Goal: Transaction & Acquisition: Download file/media

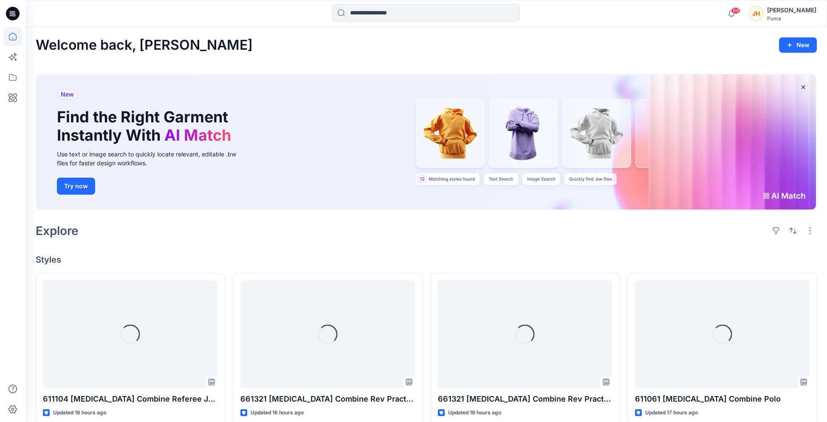
click at [9, 14] on icon at bounding box center [13, 14] width 14 height 14
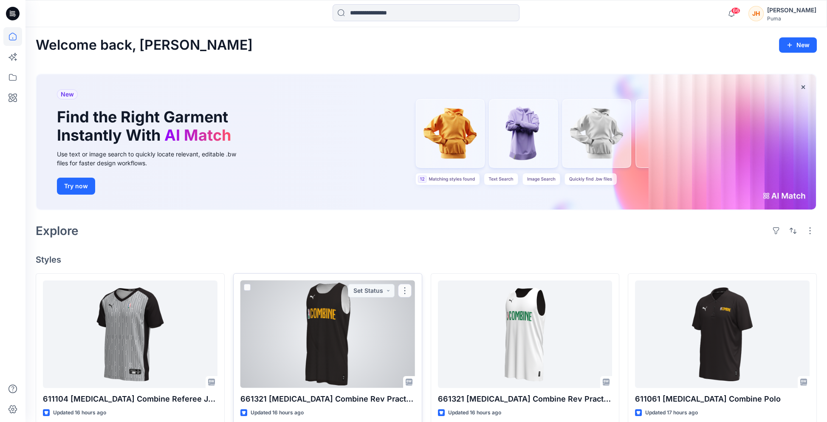
click at [347, 296] on div at bounding box center [328, 334] width 175 height 108
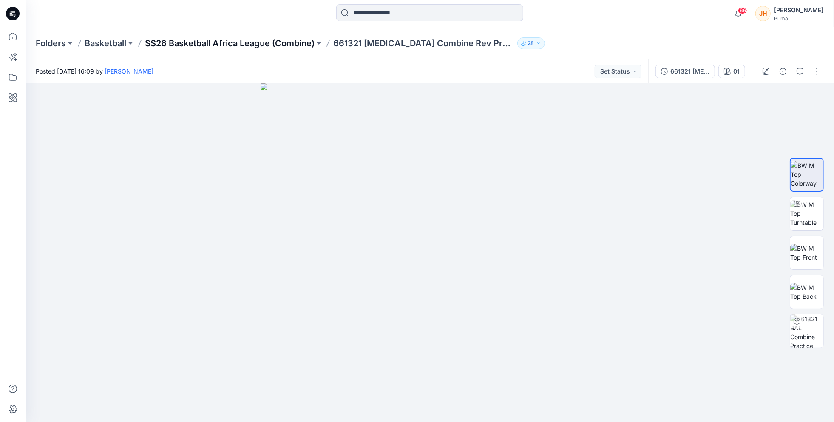
click at [214, 43] on p "SS26 Basketball Africa League (Combine)" at bounding box center [230, 43] width 170 height 12
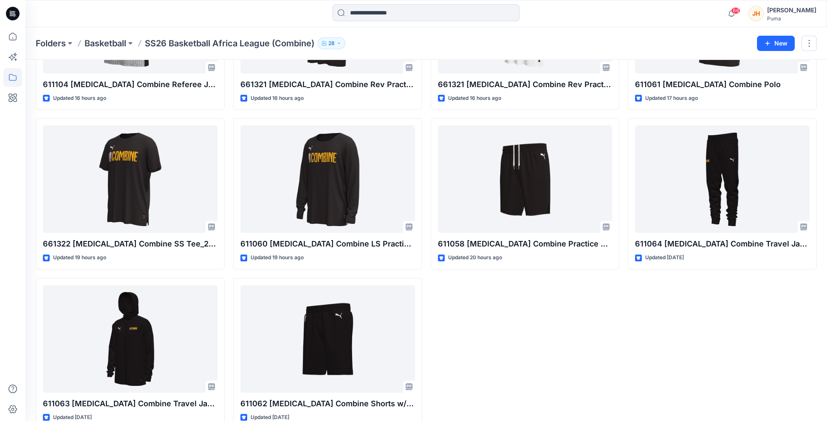
scroll to position [153, 0]
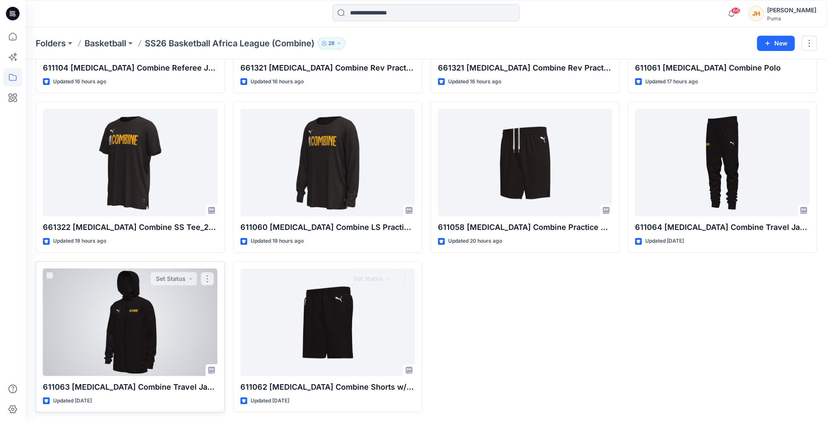
click at [193, 295] on div at bounding box center [130, 323] width 175 height 108
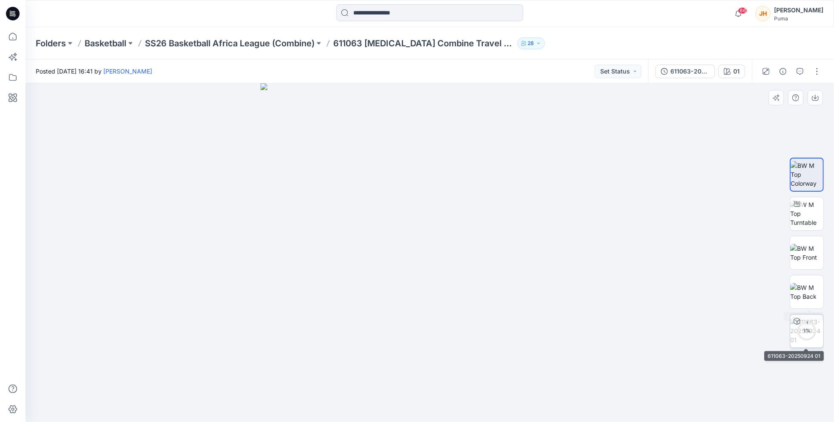
click at [811, 330] on div "1 %" at bounding box center [806, 330] width 20 height 7
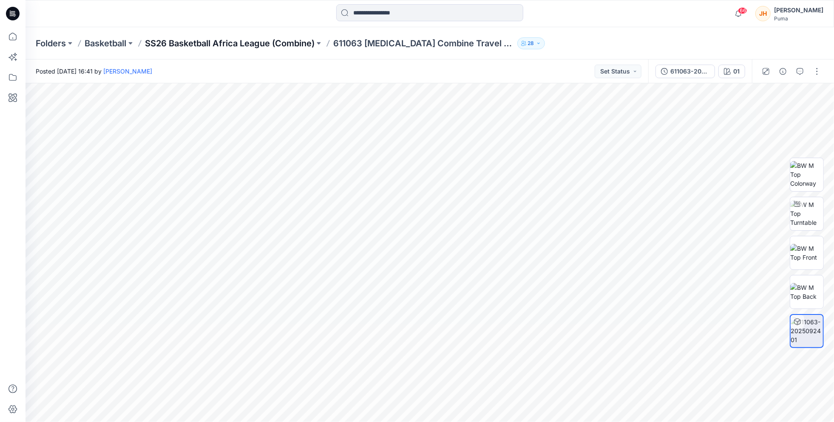
click at [268, 47] on p "SS26 Basketball Africa League (Combine)" at bounding box center [230, 43] width 170 height 12
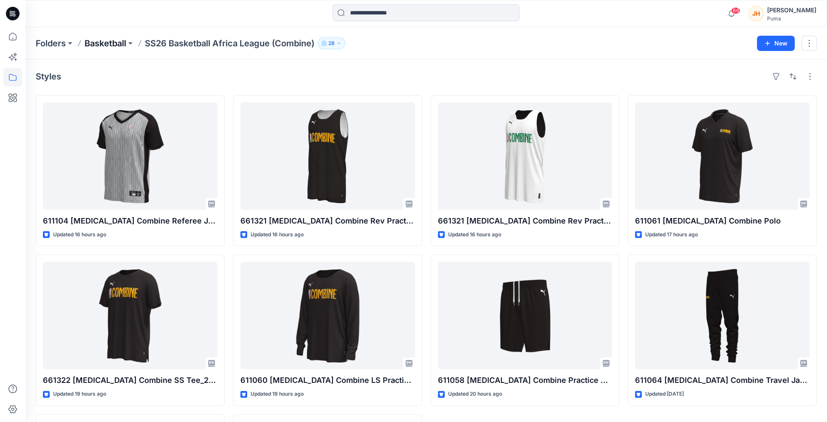
click at [126, 45] on p "Basketball" at bounding box center [106, 43] width 42 height 12
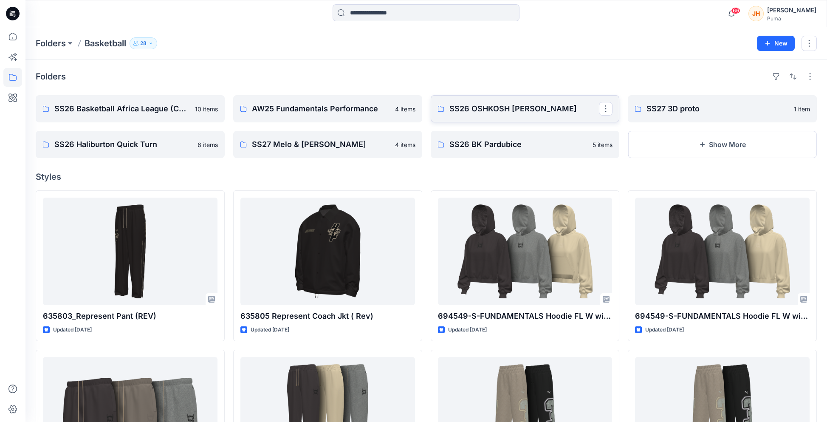
click at [467, 107] on p "SS26 OSHKOSH [PERSON_NAME]" at bounding box center [525, 109] width 150 height 12
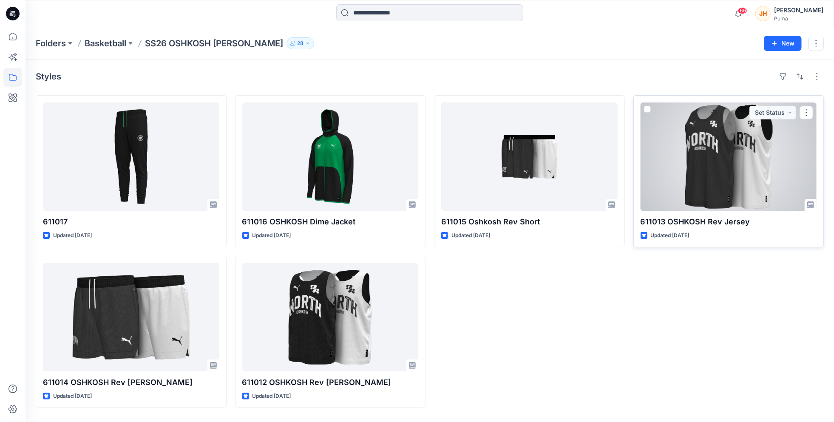
click at [726, 169] on div at bounding box center [728, 156] width 176 height 108
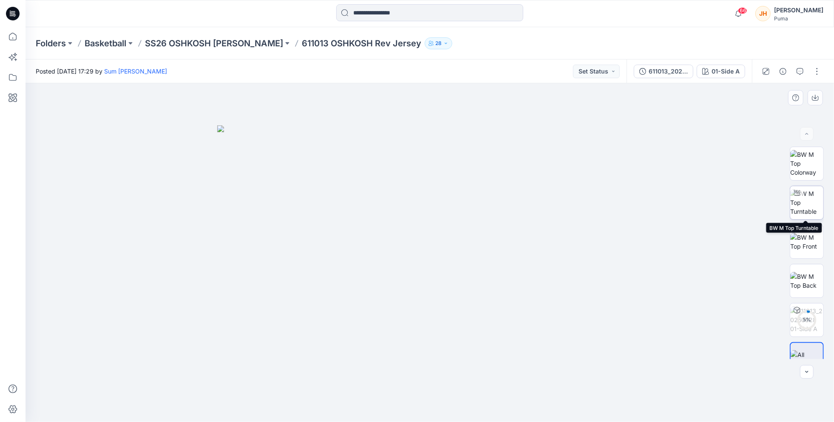
click at [805, 204] on img at bounding box center [806, 202] width 33 height 27
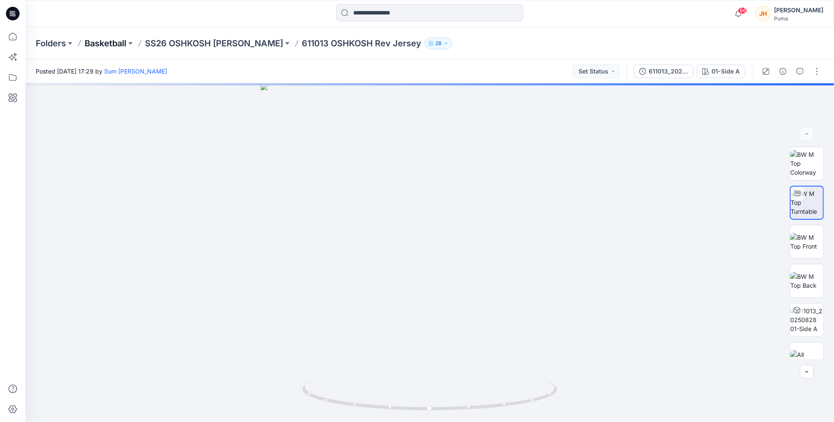
click at [108, 42] on p "Basketball" at bounding box center [106, 43] width 42 height 12
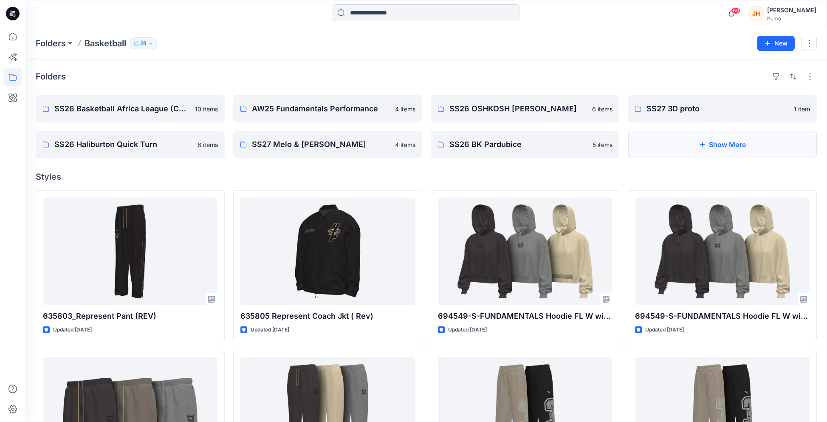
click at [725, 145] on button "Show More" at bounding box center [722, 144] width 189 height 27
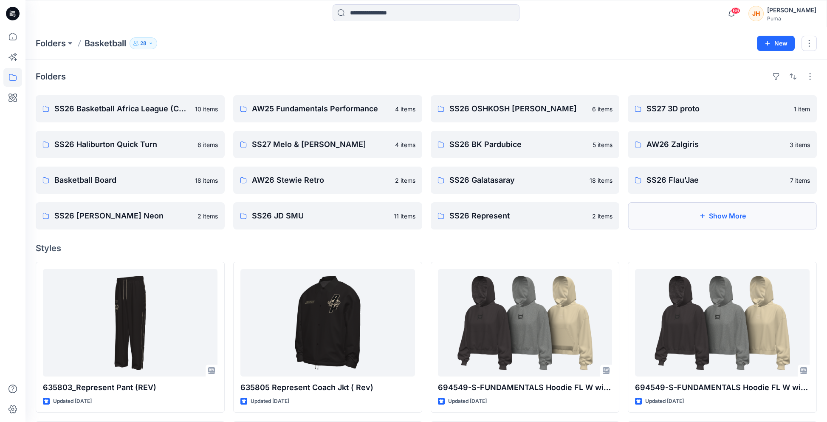
click at [732, 211] on button "Show More" at bounding box center [722, 215] width 189 height 27
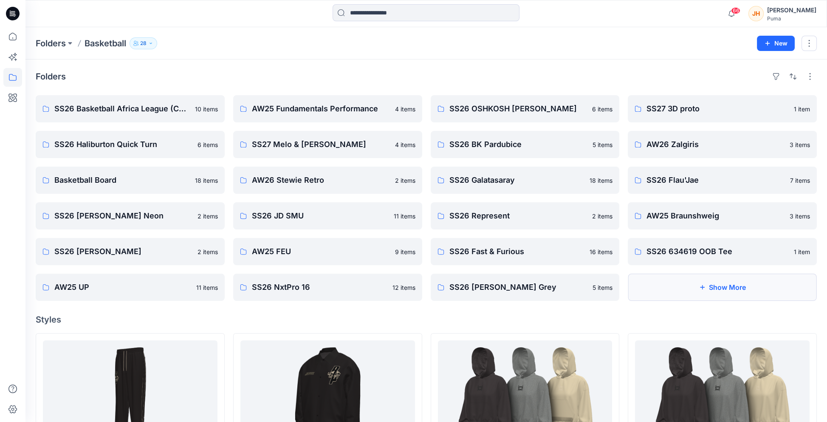
click at [681, 285] on button "Show More" at bounding box center [722, 287] width 189 height 27
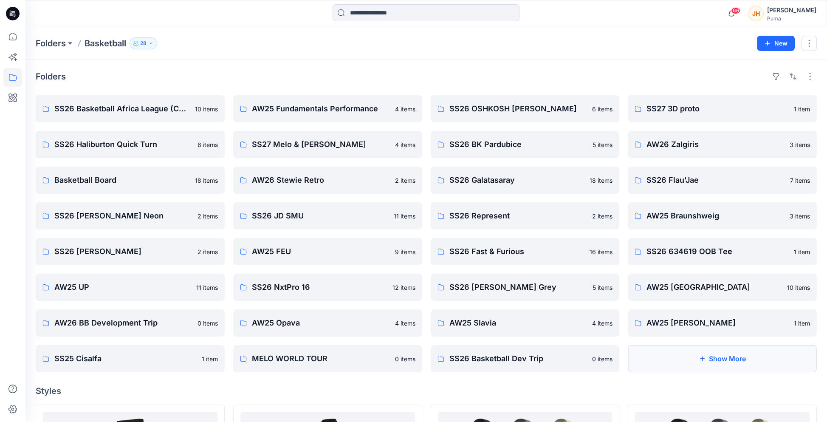
click at [662, 362] on button "Show More" at bounding box center [722, 358] width 189 height 27
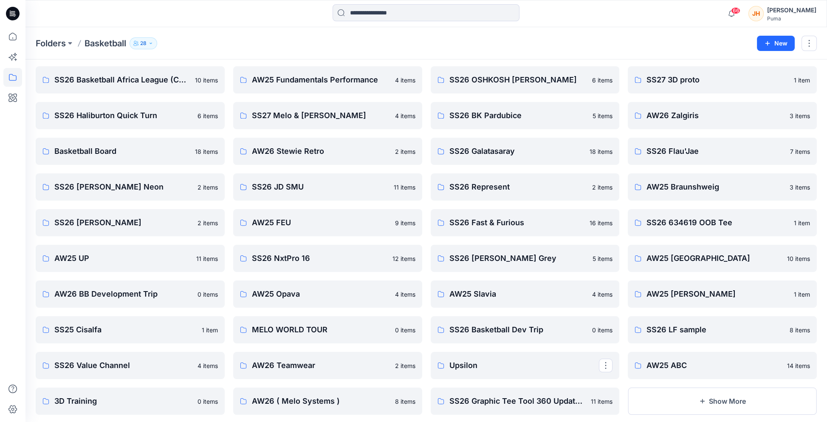
scroll to position [127, 0]
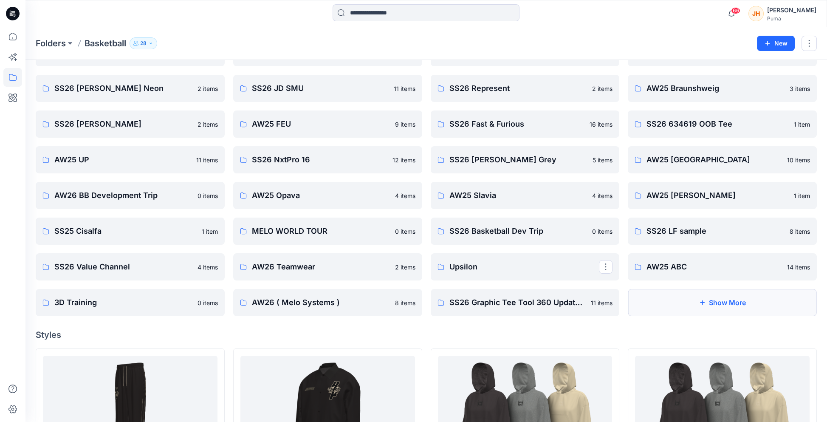
click at [681, 302] on button "Show More" at bounding box center [722, 302] width 189 height 27
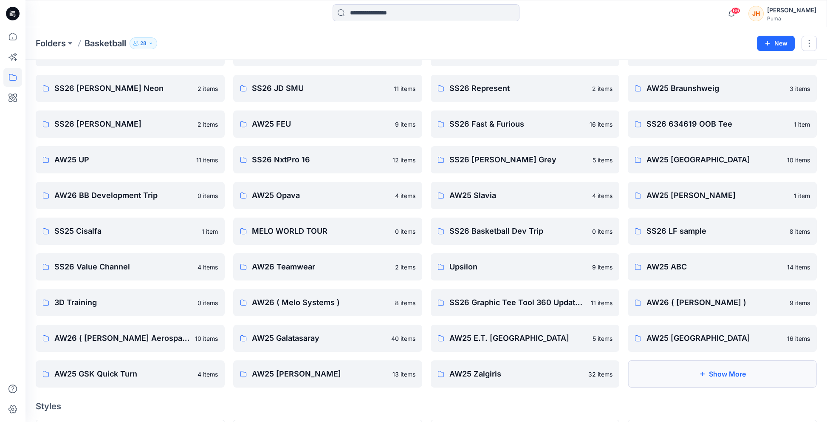
click at [667, 368] on button "Show More" at bounding box center [722, 373] width 189 height 27
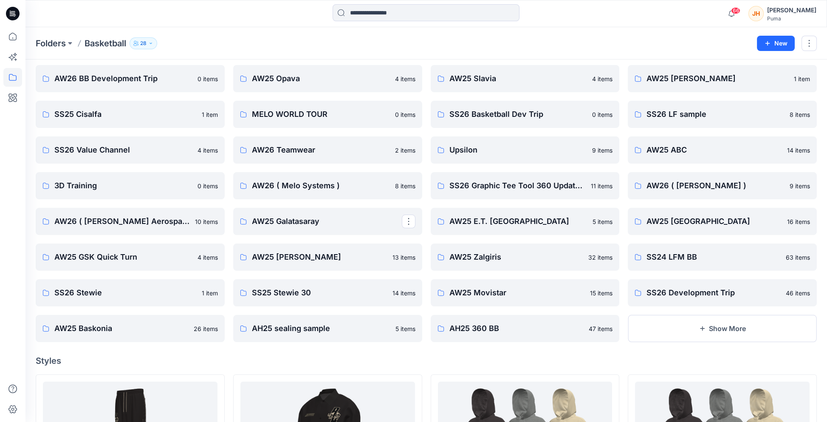
scroll to position [255, 0]
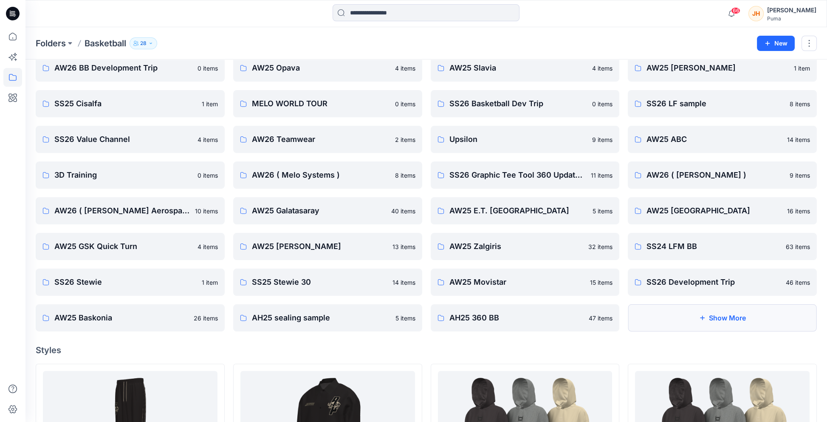
click at [707, 319] on button "Show More" at bounding box center [722, 317] width 189 height 27
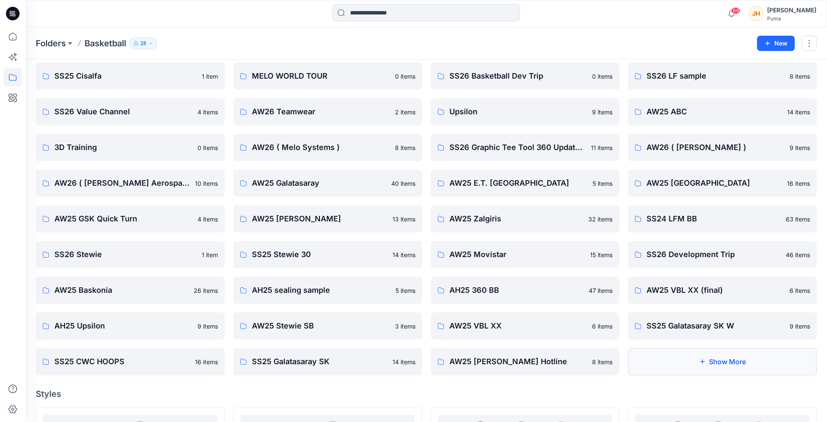
scroll to position [297, 0]
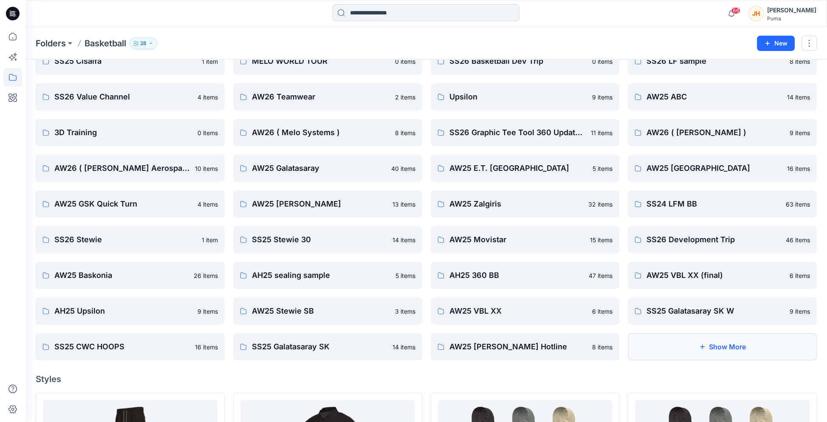
click at [661, 340] on button "Show More" at bounding box center [722, 346] width 189 height 27
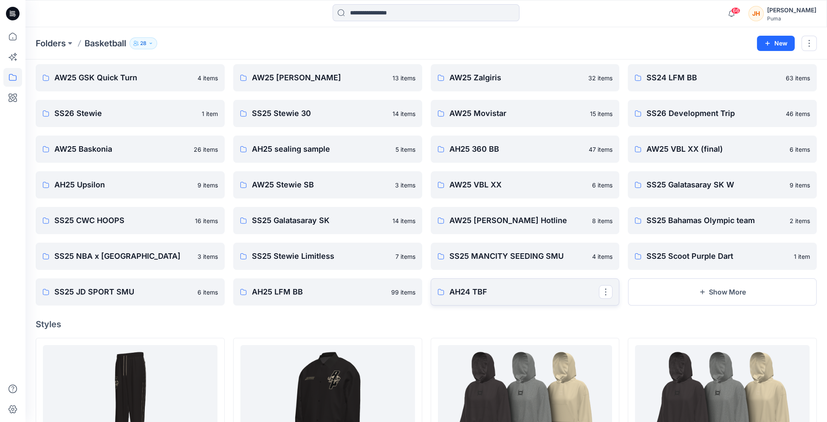
scroll to position [425, 0]
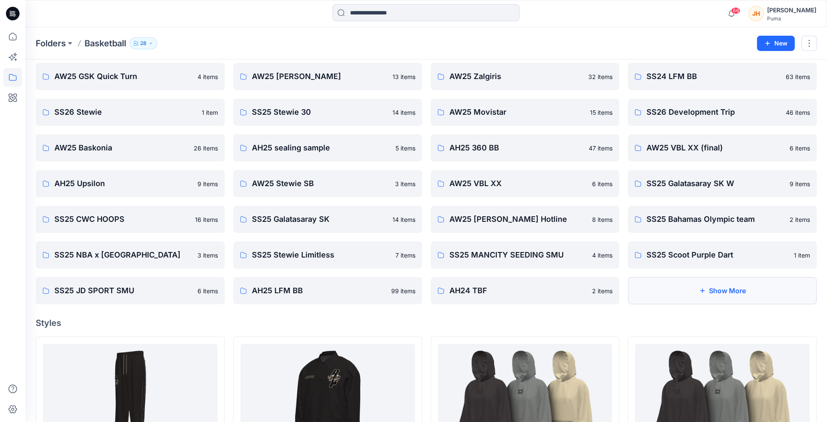
click at [677, 299] on button "Show More" at bounding box center [722, 290] width 189 height 27
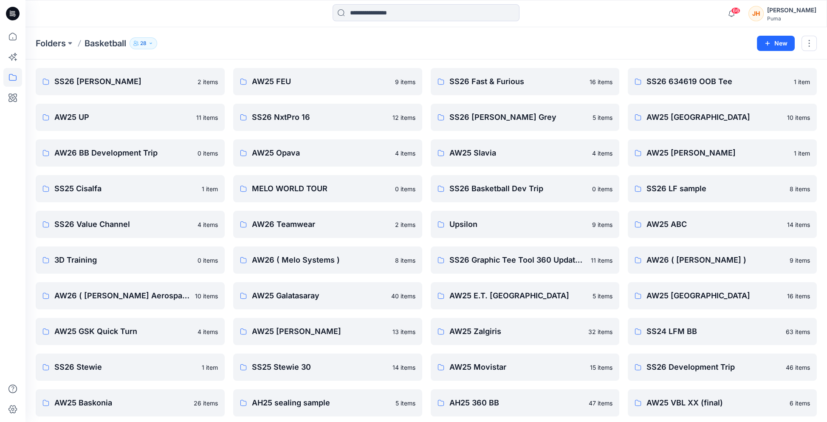
scroll to position [0, 0]
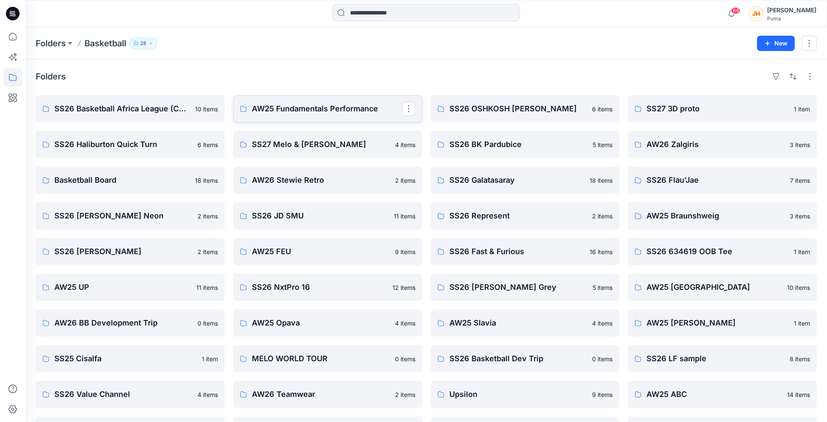
click at [388, 112] on p "AW25 Fundamentals Performance" at bounding box center [327, 109] width 150 height 12
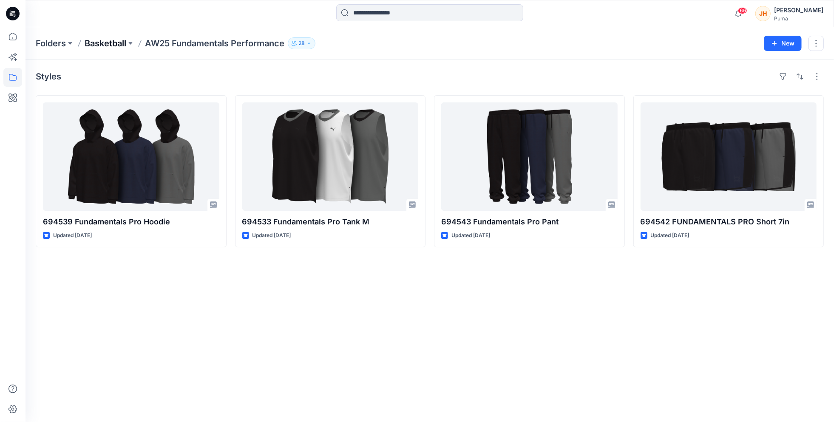
click at [111, 41] on p "Basketball" at bounding box center [106, 43] width 42 height 12
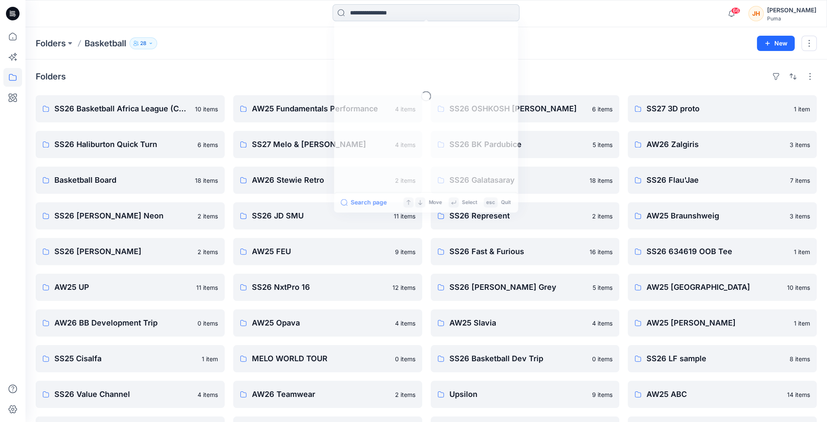
click at [384, 14] on input at bounding box center [426, 12] width 187 height 17
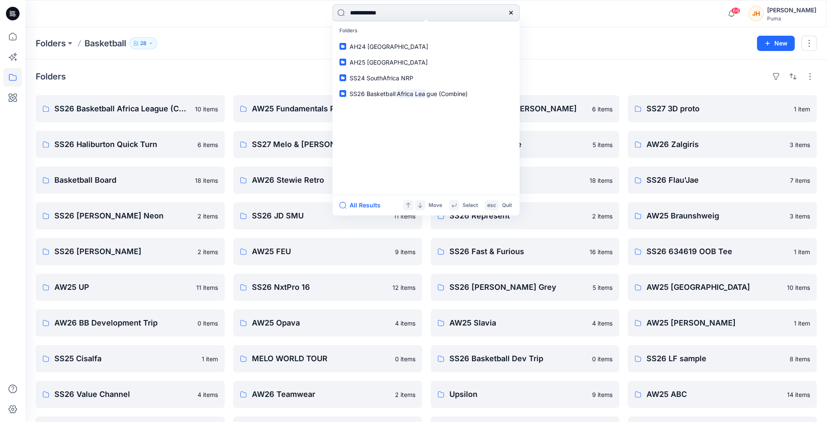
type input "**********"
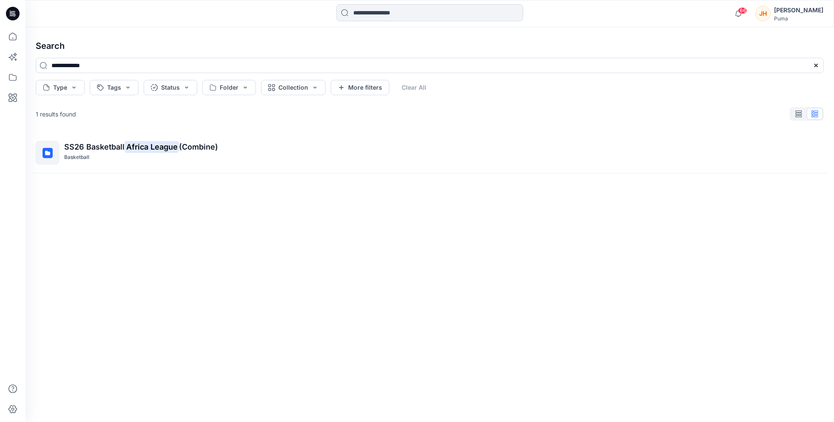
click at [51, 30] on div "**********" at bounding box center [429, 224] width 808 height 395
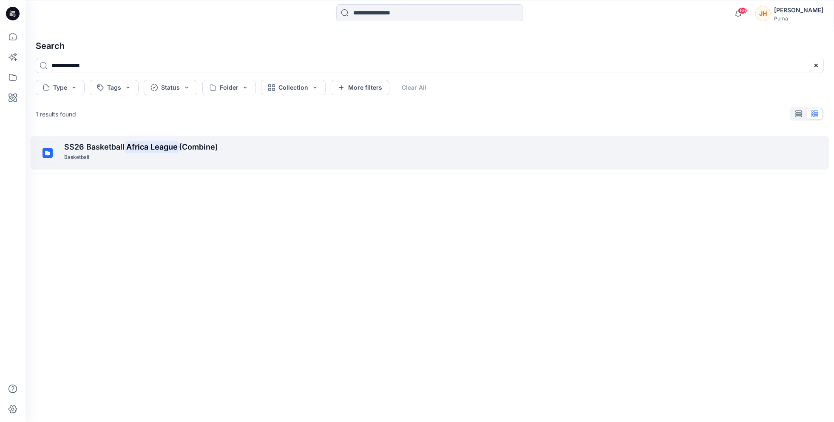
click at [138, 143] on mark "Africa League" at bounding box center [152, 147] width 54 height 12
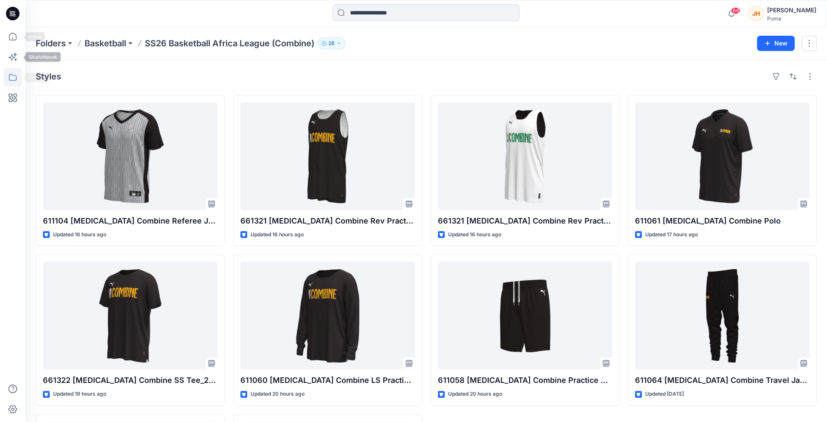
click at [17, 82] on icon at bounding box center [12, 77] width 19 height 19
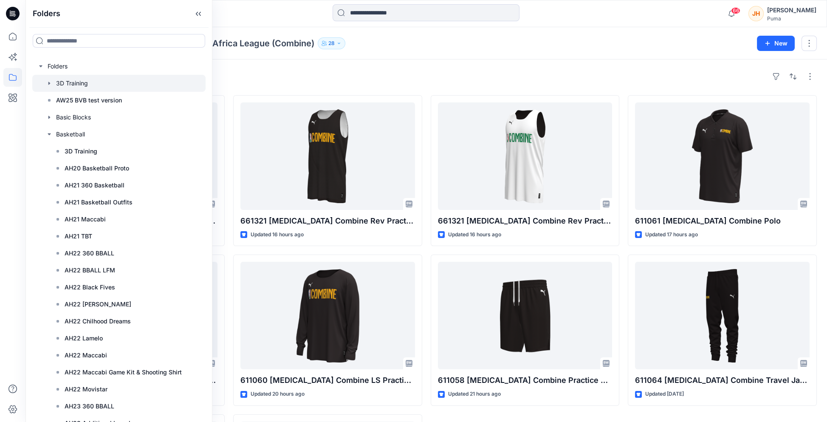
click at [44, 83] on div at bounding box center [118, 83] width 173 height 17
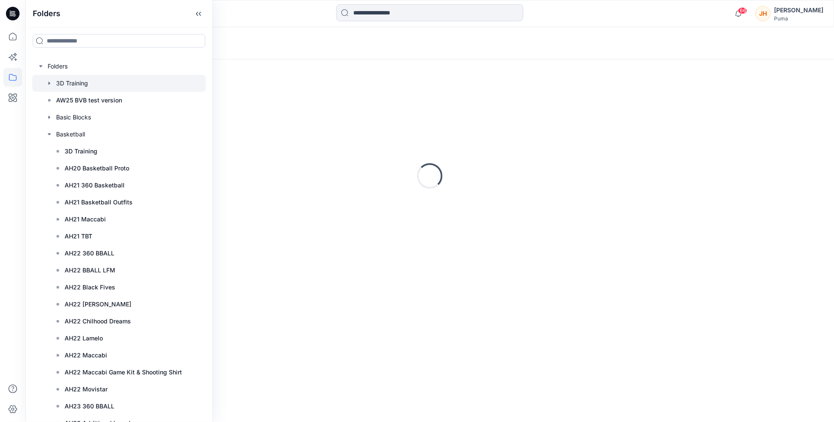
click at [55, 83] on div at bounding box center [118, 83] width 173 height 17
click at [47, 119] on icon "button" at bounding box center [49, 117] width 7 height 7
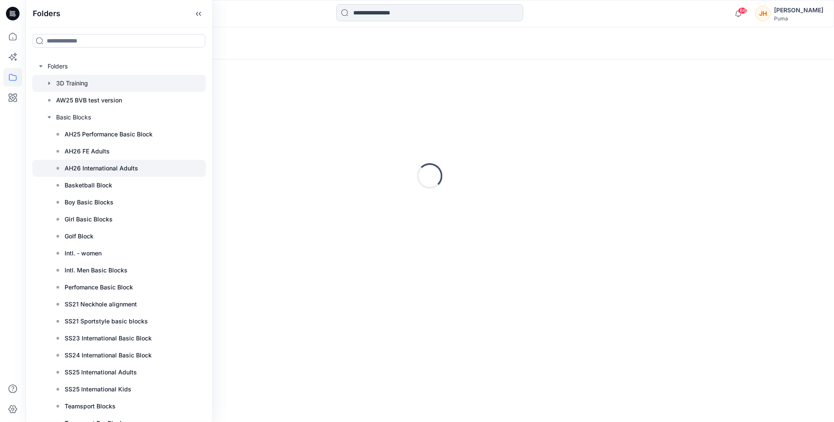
click at [178, 165] on div at bounding box center [118, 168] width 173 height 17
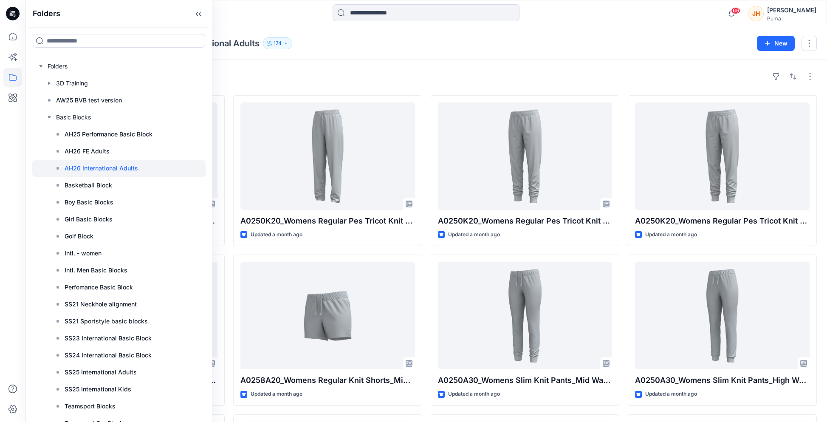
click at [273, 66] on div "Styles A0250K20_Womens Regular Pes Tricot Knit Pants_High Rise_Closed cuff_CV01…" at bounding box center [426, 332] width 802 height 547
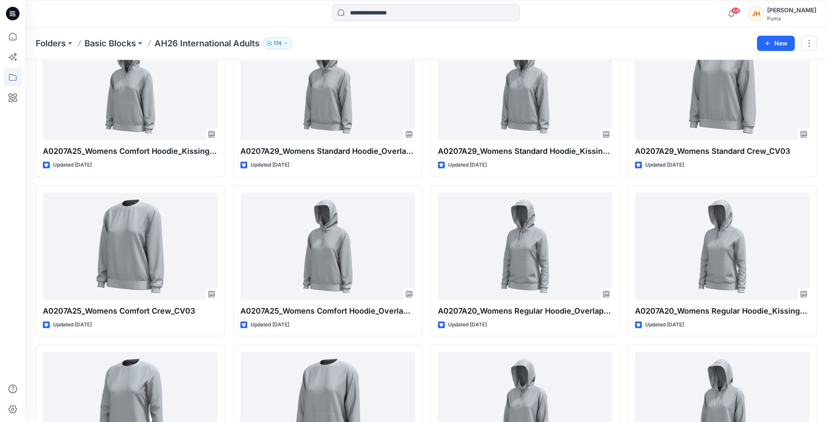
scroll to position [3119, 0]
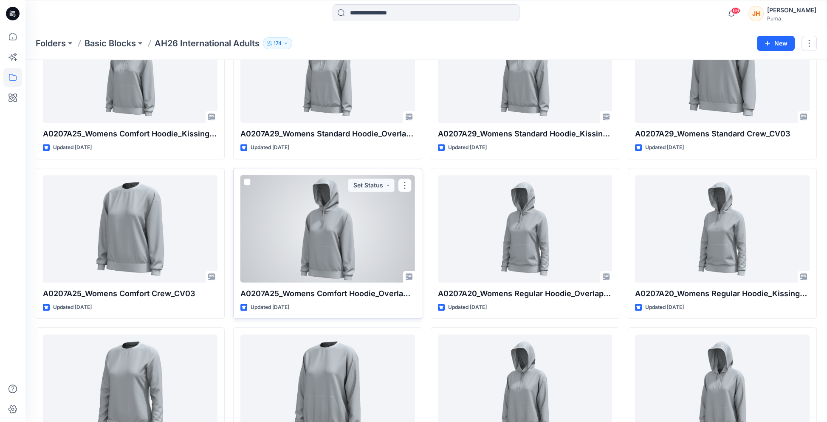
click at [371, 229] on div at bounding box center [328, 229] width 175 height 108
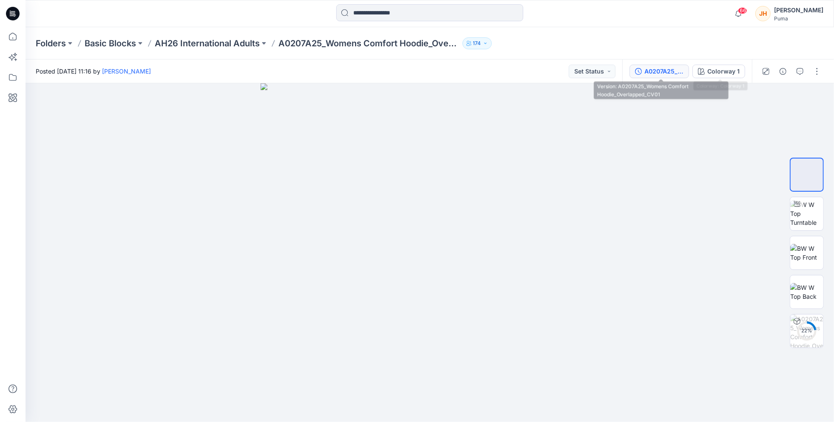
click at [681, 71] on div "A0207A25_Womens Comfort Hoodie_Overlapped_CV01" at bounding box center [663, 71] width 39 height 9
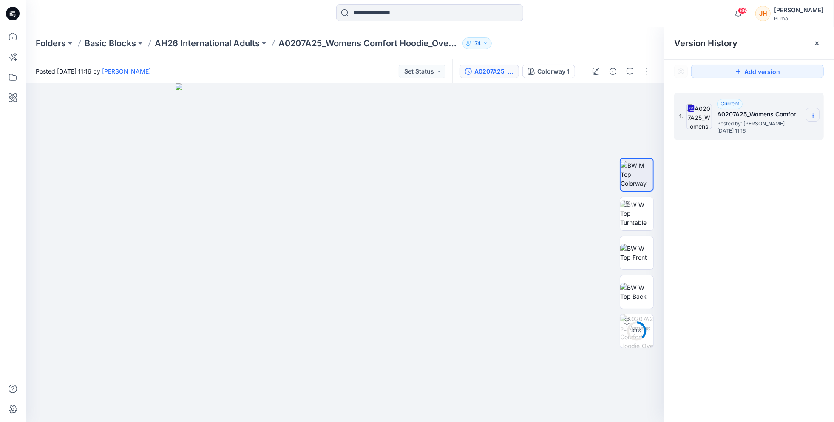
click at [810, 115] on icon at bounding box center [813, 115] width 7 height 7
click at [779, 129] on span "Download Source BW File" at bounding box center [769, 132] width 71 height 10
click at [482, 70] on div "A0207A25_Womens Comfort Hoodie_Overlapped_CV01" at bounding box center [493, 71] width 39 height 9
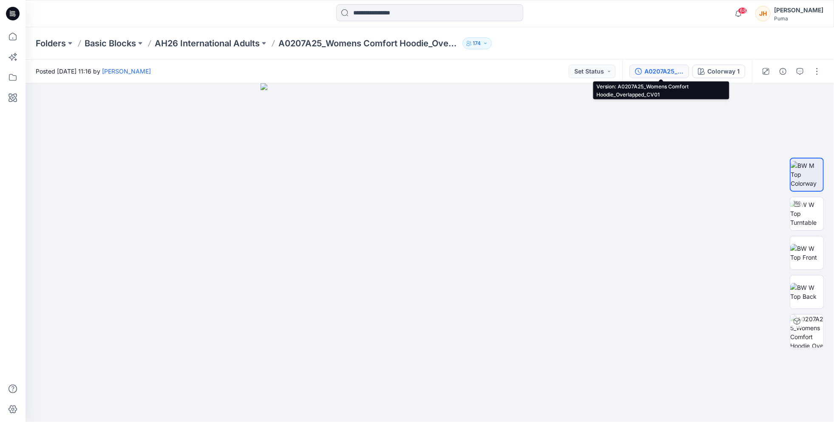
click at [652, 74] on div "A0207A25_Womens Comfort Hoodie_Overlapped_CV01" at bounding box center [663, 71] width 39 height 9
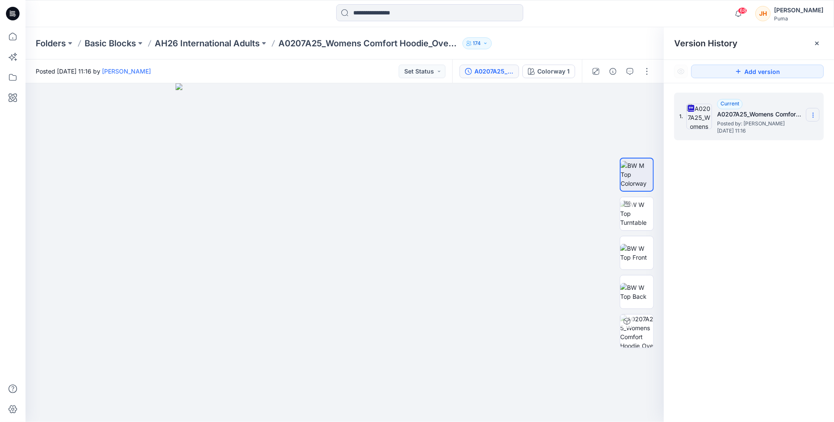
click at [814, 116] on icon at bounding box center [813, 115] width 7 height 7
